Goal: Find specific page/section: Find specific page/section

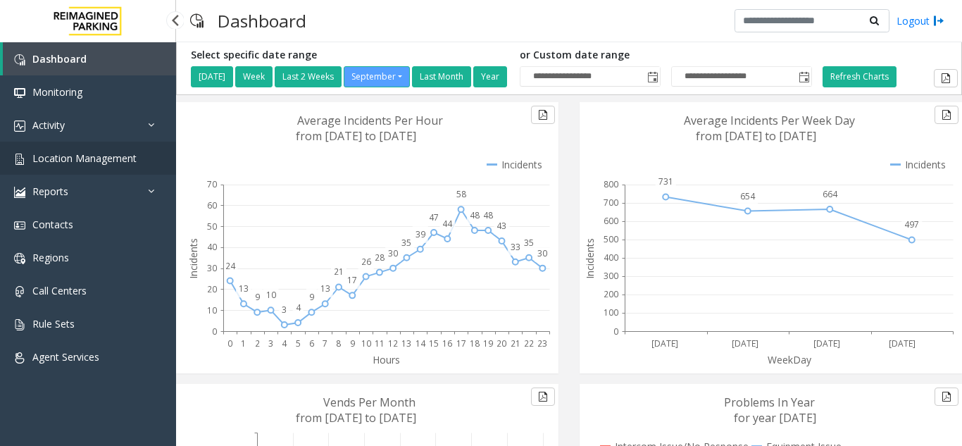
click at [93, 172] on link "Location Management" at bounding box center [88, 158] width 176 height 33
click at [61, 159] on span "Location Management" at bounding box center [84, 157] width 104 height 13
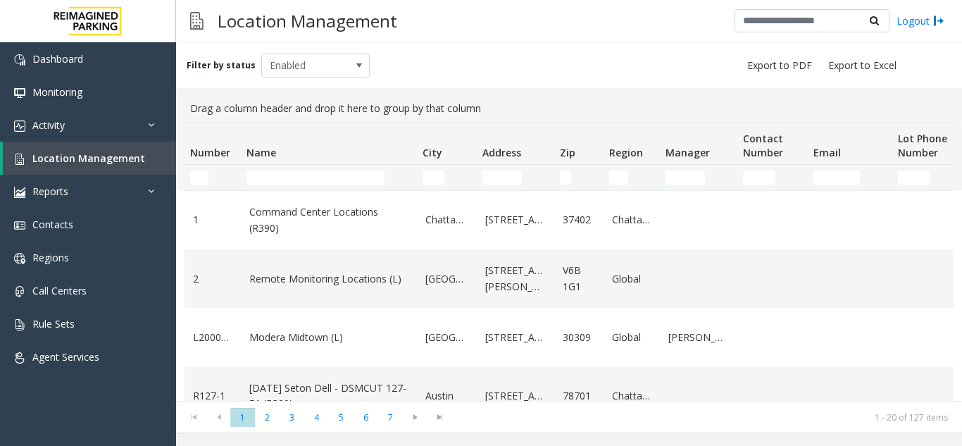
click at [235, 172] on kendo-grid-filter-cell-operators "Number Filter" at bounding box center [223, 178] width 24 height 24
click at [246, 181] on td "Name Filter" at bounding box center [329, 177] width 176 height 25
click at [255, 185] on td "Name Filter" at bounding box center [329, 177] width 176 height 25
click at [252, 182] on input "Name Filter" at bounding box center [316, 177] width 138 height 14
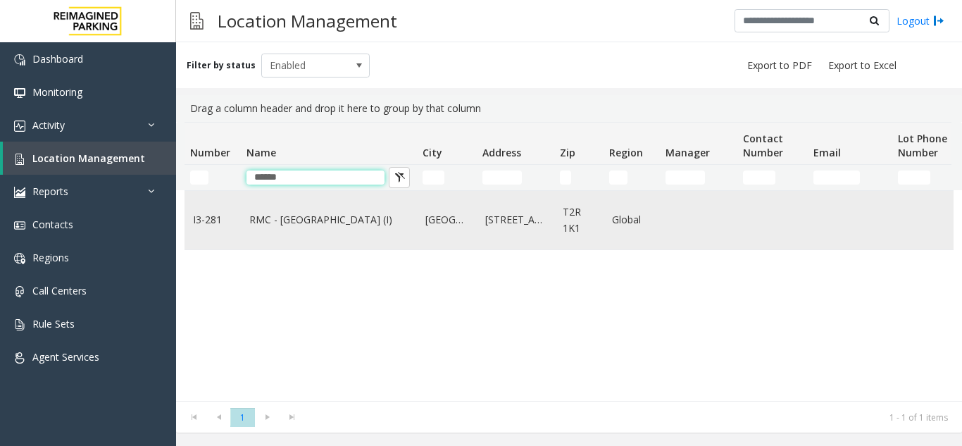
type input "*****"
click at [289, 218] on link "RMC - [GEOGRAPHIC_DATA] (I)" at bounding box center [328, 219] width 159 height 15
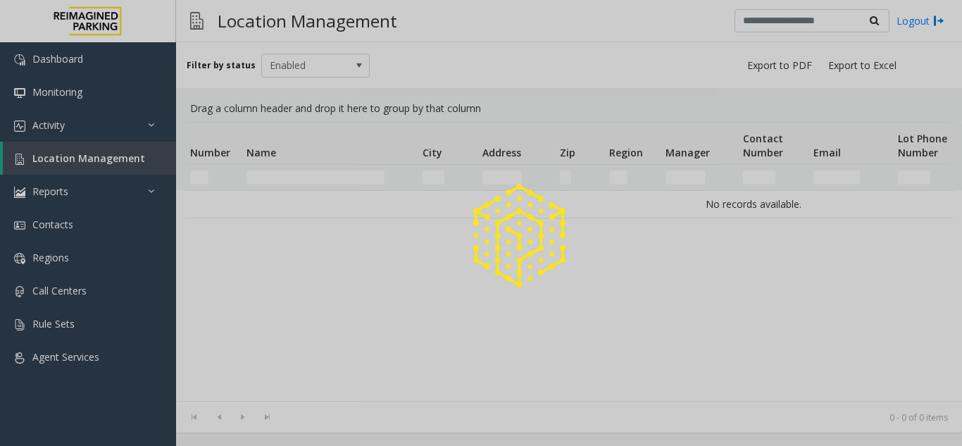
click at [75, 126] on div at bounding box center [481, 223] width 962 height 446
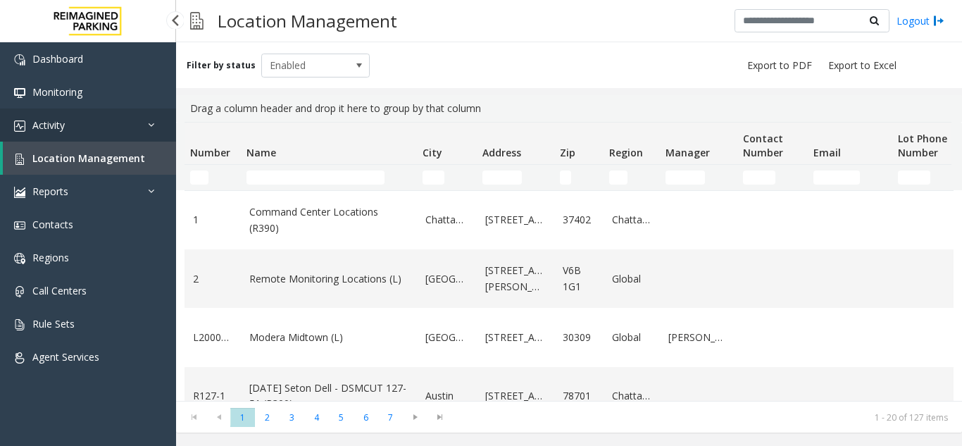
click at [100, 123] on link "Activity" at bounding box center [88, 124] width 176 height 33
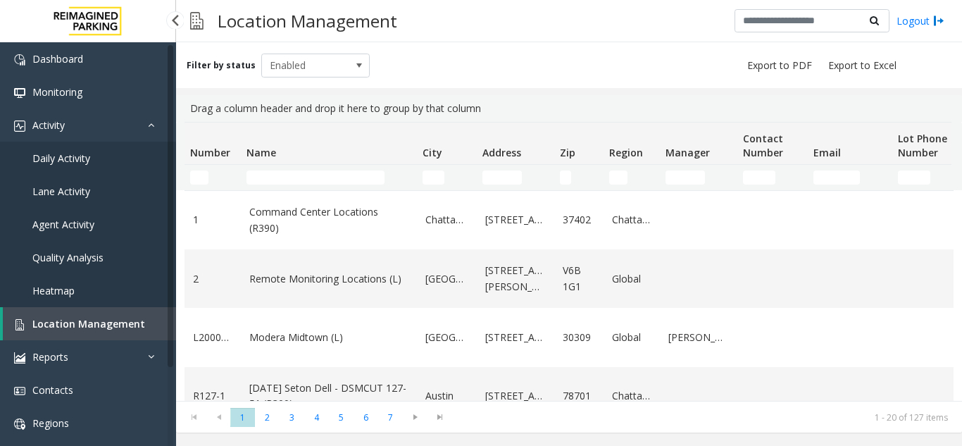
click at [98, 161] on link "Daily Activity" at bounding box center [88, 158] width 176 height 33
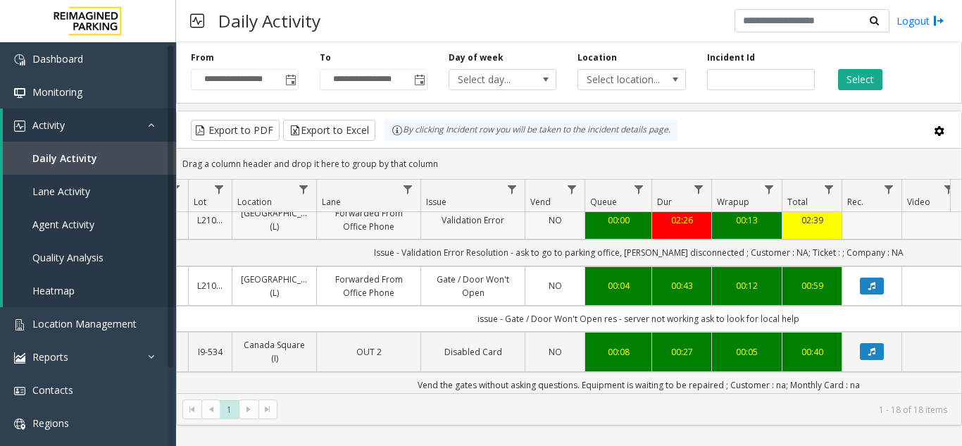
scroll to position [141, 196]
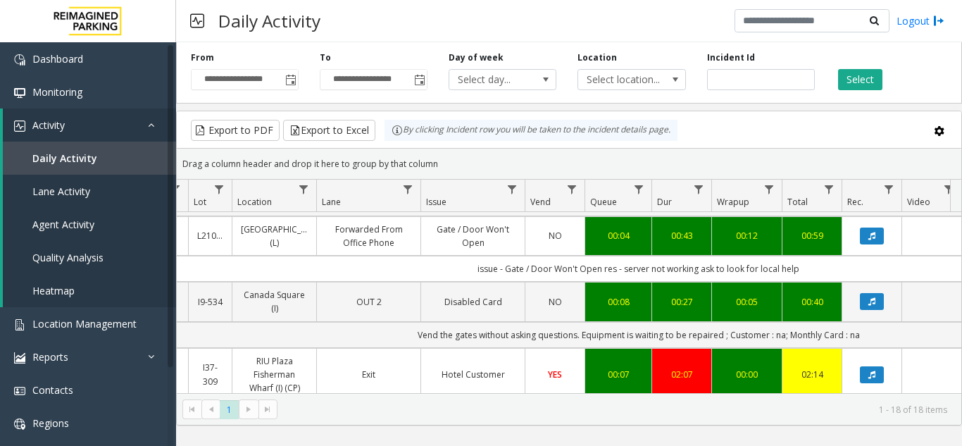
drag, startPoint x: 626, startPoint y: 269, endPoint x: 802, endPoint y: 273, distance: 175.4
click at [802, 273] on td "issue - Gate / Door Won't Open res - server not working ask to look for local h…" at bounding box center [639, 269] width 1270 height 26
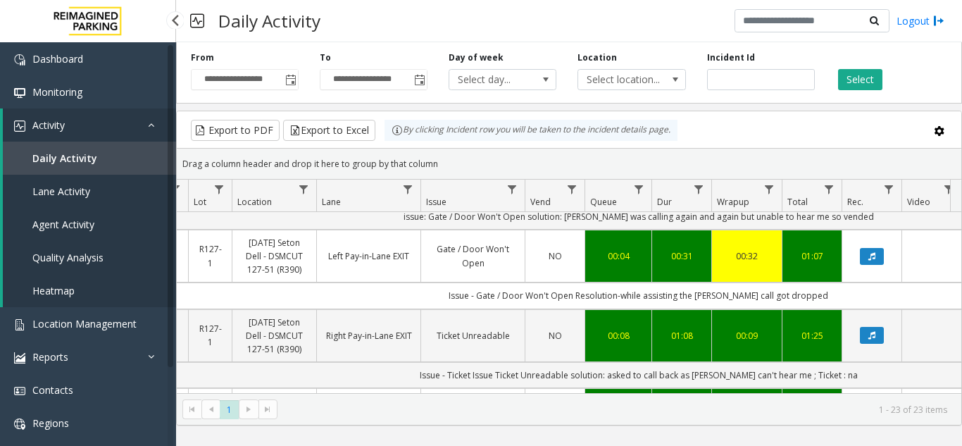
click at [68, 123] on link "Activity" at bounding box center [89, 124] width 173 height 33
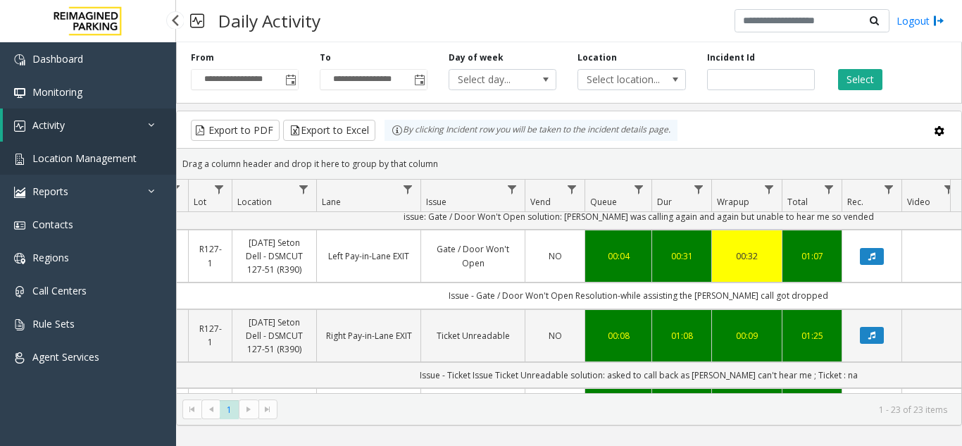
click at [96, 161] on span "Location Management" at bounding box center [84, 157] width 104 height 13
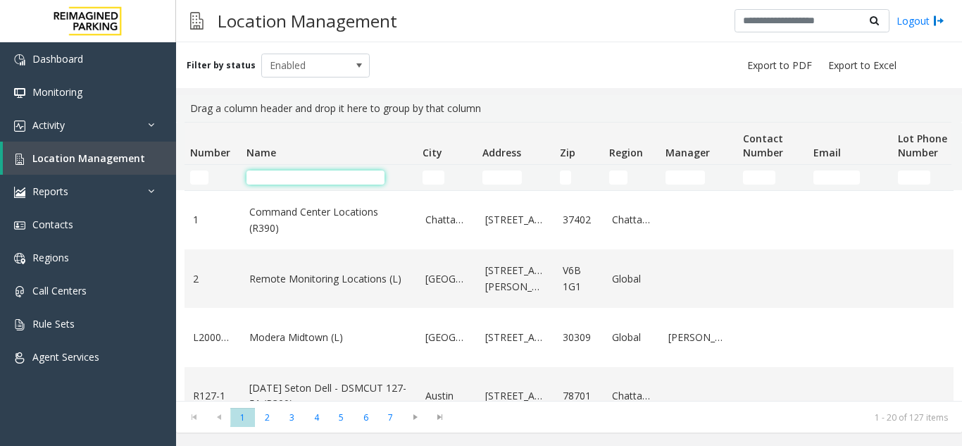
click at [333, 171] on input "Name Filter" at bounding box center [316, 177] width 138 height 14
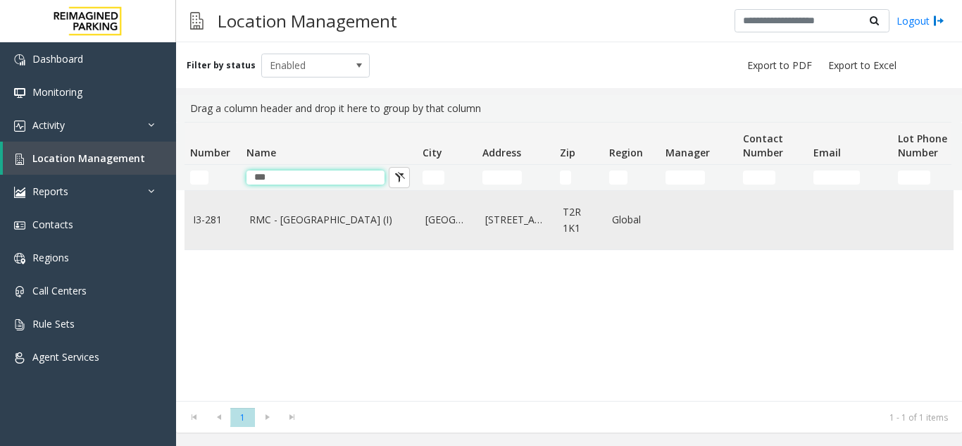
type input "***"
click at [321, 211] on td "RMC - [GEOGRAPHIC_DATA] (I)" at bounding box center [329, 220] width 176 height 58
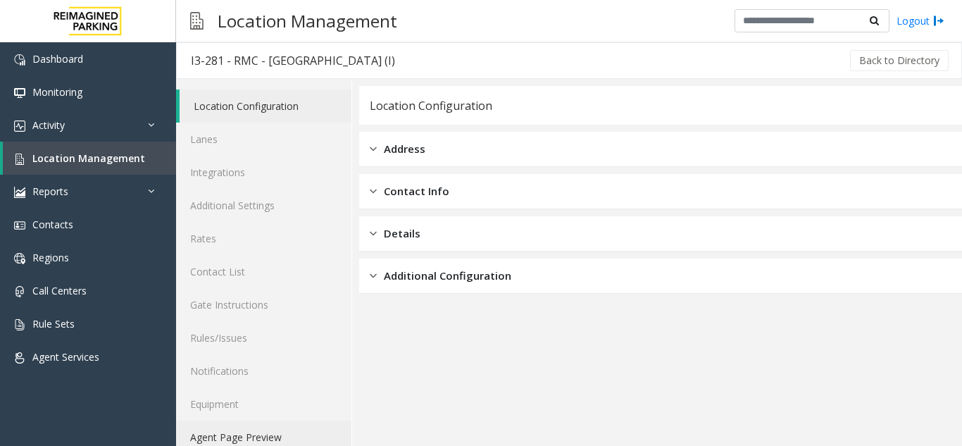
click at [190, 432] on link "Agent Page Preview" at bounding box center [263, 437] width 175 height 33
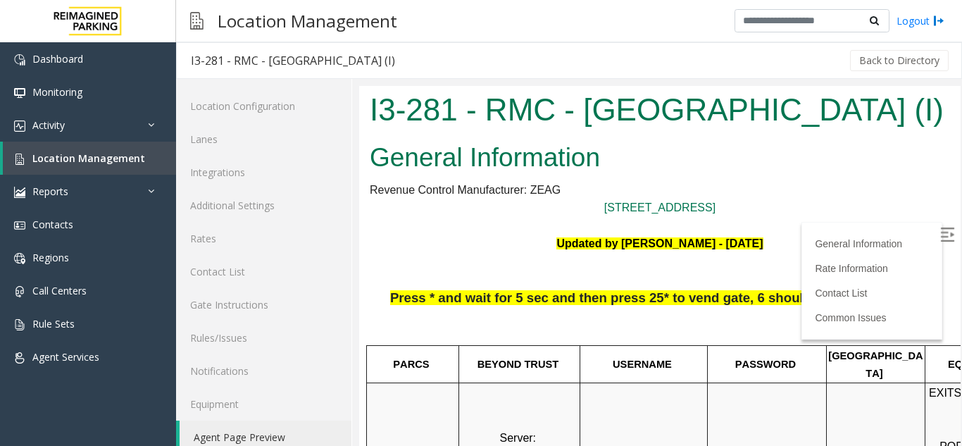
scroll to position [70, 0]
